Goal: Book appointment/travel/reservation

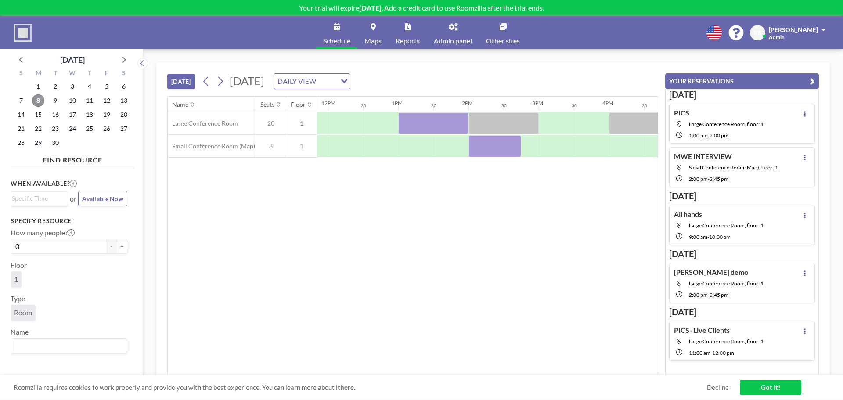
scroll to position [0, 834]
click at [563, 119] on div at bounding box center [554, 123] width 35 height 22
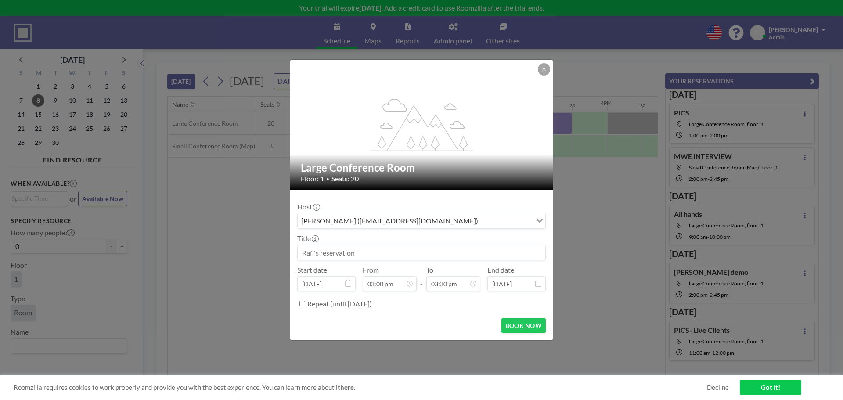
click at [416, 254] on input at bounding box center [422, 252] width 248 height 15
type input "R"
type input "[PERSON_NAME]"
click at [524, 327] on button "BOOK NOW" at bounding box center [524, 325] width 44 height 15
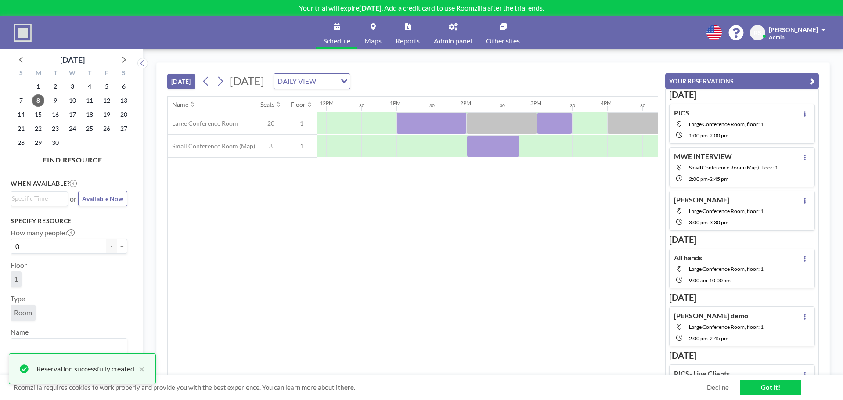
click at [532, 286] on div "Name Seats Floor 12AM 30 1AM 30 2AM 30 3AM 30 4AM 30 5AM 30 6AM 30 7AM 30 8AM 3…" at bounding box center [413, 236] width 490 height 279
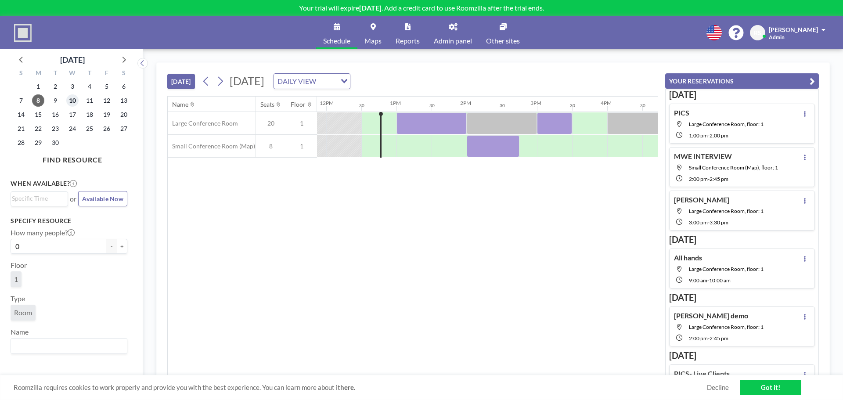
click at [69, 102] on span "10" at bounding box center [72, 100] width 12 height 12
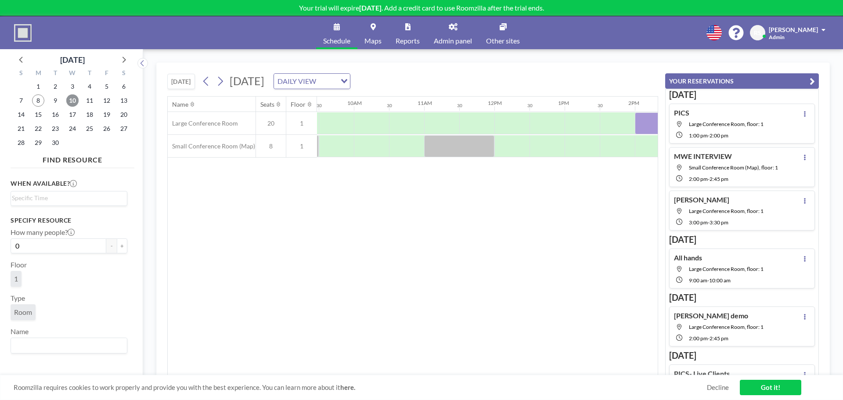
scroll to position [0, 669]
drag, startPoint x: 540, startPoint y: 150, endPoint x: 546, endPoint y: 150, distance: 6.1
click at [546, 150] on div at bounding box center [526, 146] width 70 height 22
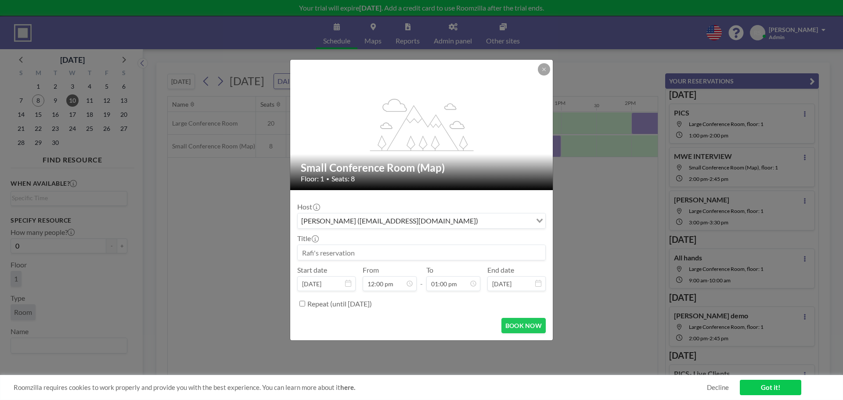
scroll to position [375, 0]
click at [349, 249] on input at bounding box center [422, 252] width 248 height 15
type input "[PERSON_NAME]<>[PERSON_NAME]"
click at [532, 316] on form "Host [PERSON_NAME] ([EMAIL_ADDRESS][DOMAIN_NAME]) Loading... Title [PERSON_NAME…" at bounding box center [421, 265] width 263 height 150
click at [532, 322] on button "BOOK NOW" at bounding box center [524, 325] width 44 height 15
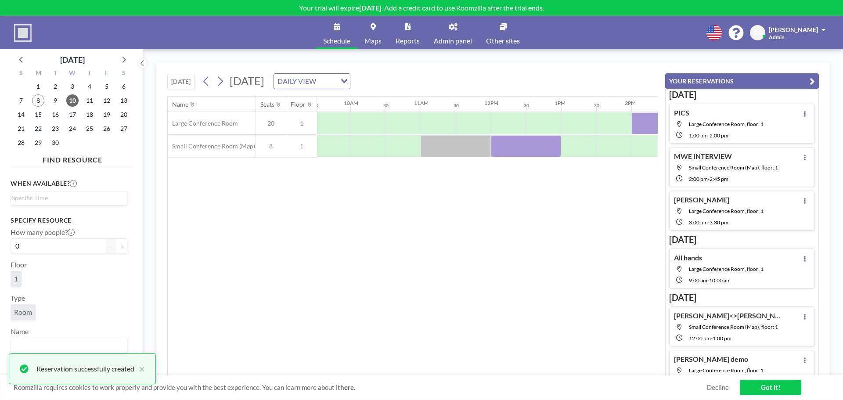
click at [571, 244] on div "Name Seats Floor 12AM 30 1AM 30 2AM 30 3AM 30 4AM 30 5AM 30 6AM 30 7AM 30 8AM 3…" at bounding box center [413, 236] width 490 height 279
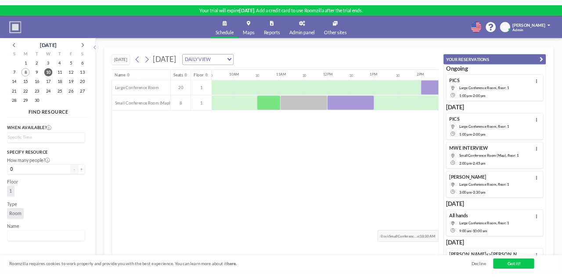
scroll to position [0, 669]
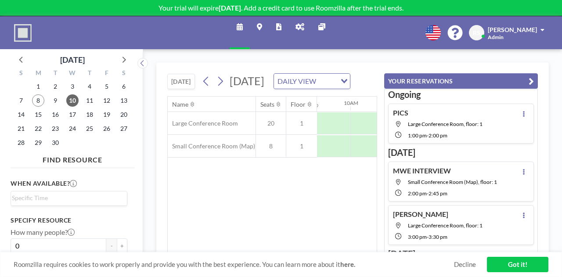
click at [320, 57] on div "[DATE] [DATE] DAILY VIEW Loading... Name Seats Floor 12AM 30 1AM 30 2AM 30 3AM …" at bounding box center [352, 163] width 419 height 228
click at [508, 268] on link "Got it!" at bounding box center [517, 264] width 61 height 15
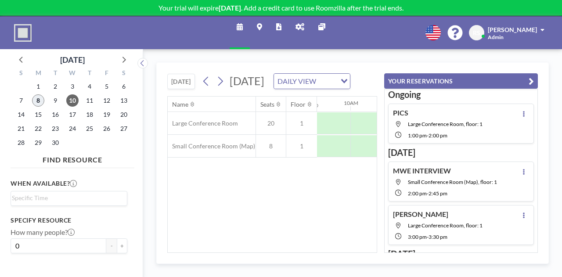
click at [40, 99] on span "8" at bounding box center [38, 100] width 12 height 12
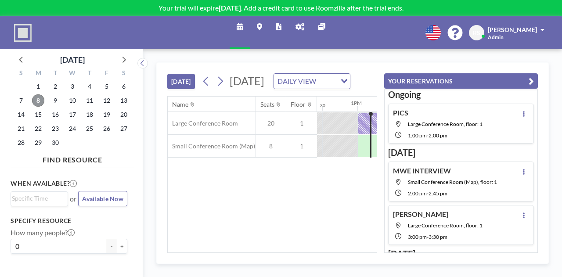
scroll to position [0, 879]
click at [531, 80] on icon "button" at bounding box center [531, 81] width 5 height 11
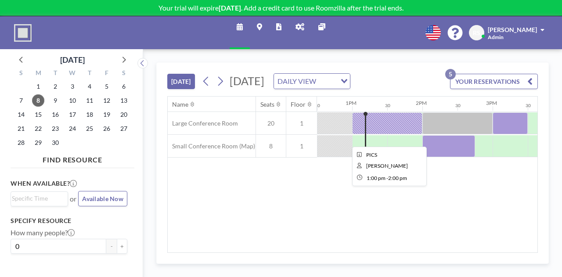
drag, startPoint x: 400, startPoint y: 130, endPoint x: 405, endPoint y: 140, distance: 10.8
click at [405, 134] on div at bounding box center [387, 123] width 70 height 22
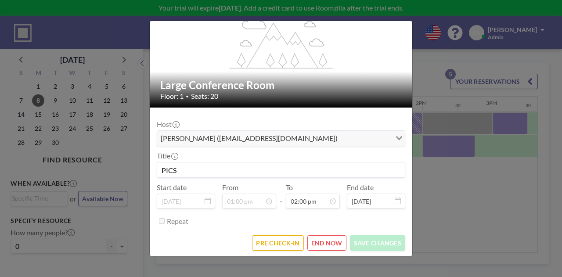
scroll to position [43, 0]
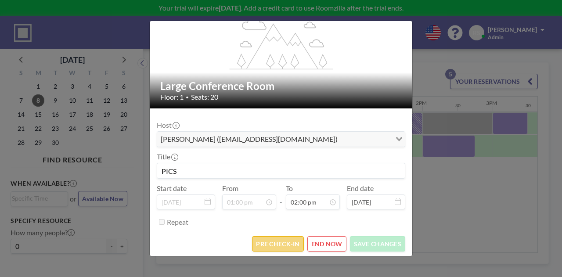
click at [268, 244] on button "PRE CHECK-IN" at bounding box center [277, 243] width 51 height 15
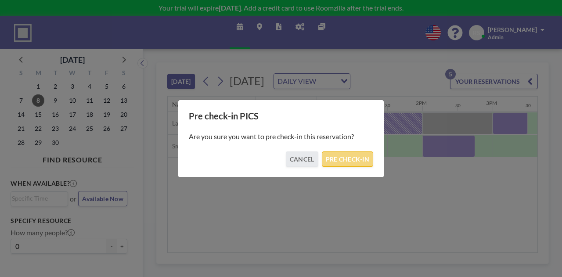
click at [349, 158] on button "PRE CHECK-IN" at bounding box center [347, 159] width 51 height 15
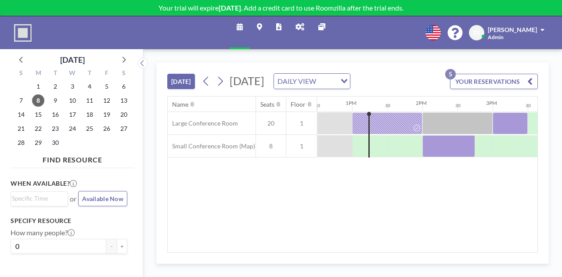
click at [332, 207] on div "Name Seats Floor 12AM 30 1AM 30 2AM 30 3AM 30 4AM 30 5AM 30 6AM 30 7AM 30 8AM 3…" at bounding box center [353, 175] width 370 height 156
